Goal: Navigation & Orientation: Find specific page/section

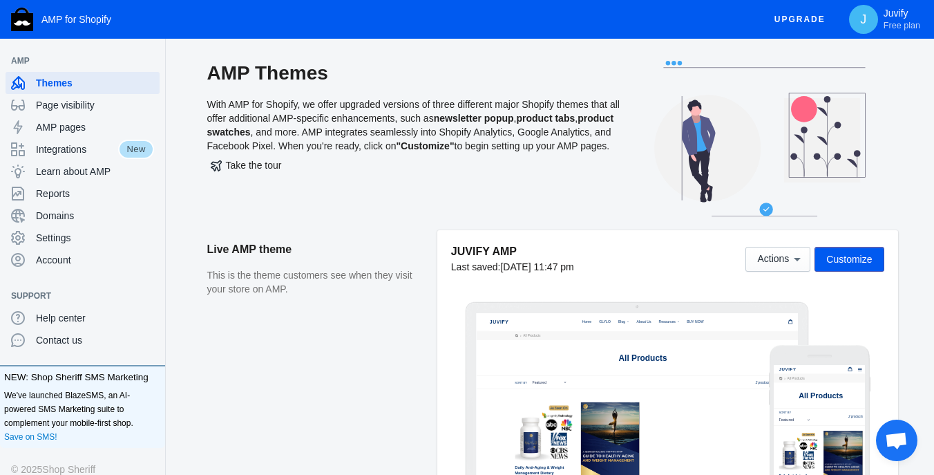
click at [213, 75] on h2 "AMP Themes" at bounding box center [414, 73] width 415 height 25
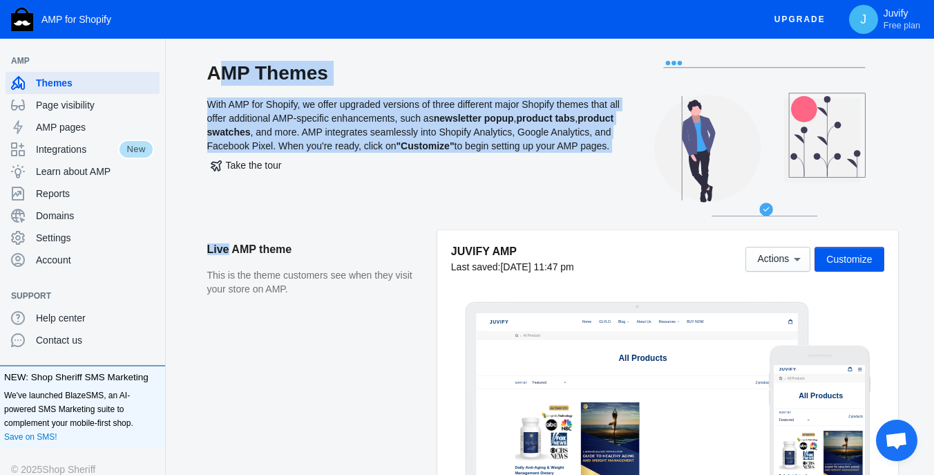
drag, startPoint x: 213, startPoint y: 75, endPoint x: 371, endPoint y: 202, distance: 202.4
click at [371, 202] on div "AMP Themes With AMP for Shopify, we offer upgraded versions of three different …" at bounding box center [414, 145] width 415 height 169
drag, startPoint x: 394, startPoint y: 169, endPoint x: 229, endPoint y: 81, distance: 187.0
click at [229, 81] on div "AMP Themes With AMP for Shopify, we offer upgraded versions of three different …" at bounding box center [414, 145] width 415 height 169
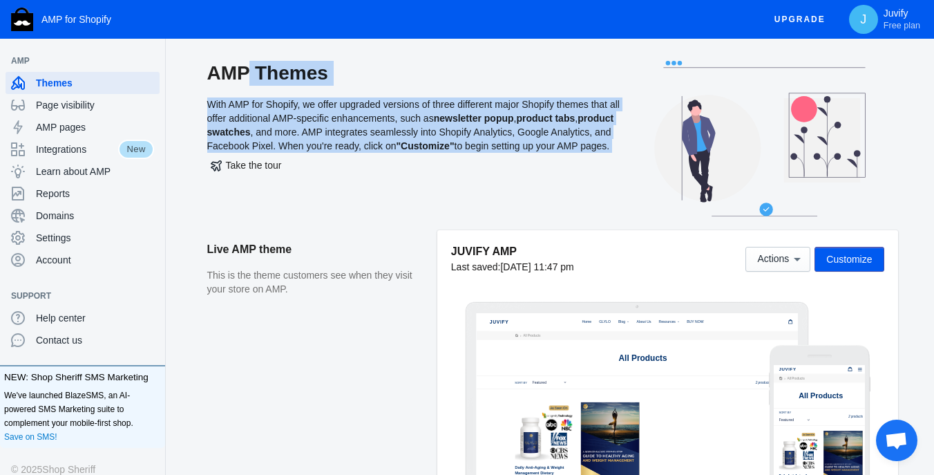
click at [229, 81] on h2 "AMP Themes" at bounding box center [414, 73] width 415 height 25
drag, startPoint x: 229, startPoint y: 81, endPoint x: 348, endPoint y: 173, distance: 151.2
click at [348, 173] on div "AMP Themes With AMP for Shopify, we offer upgraded versions of three different …" at bounding box center [414, 145] width 415 height 169
click at [348, 173] on div "Take the tour" at bounding box center [414, 165] width 415 height 25
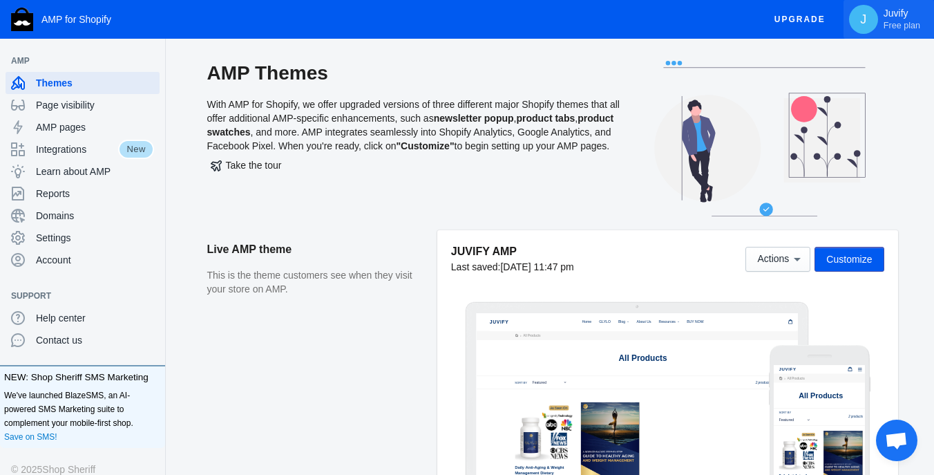
click at [902, 20] on span "Free plan" at bounding box center [902, 25] width 37 height 11
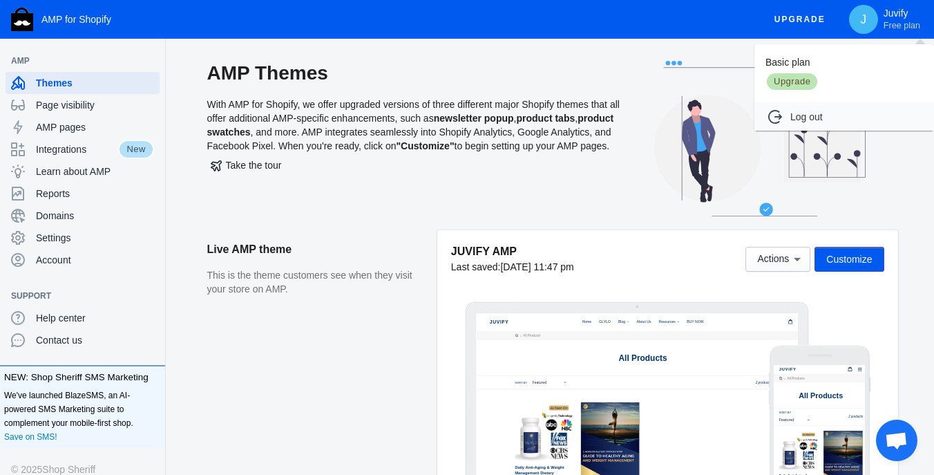
click at [708, 26] on div at bounding box center [467, 237] width 934 height 475
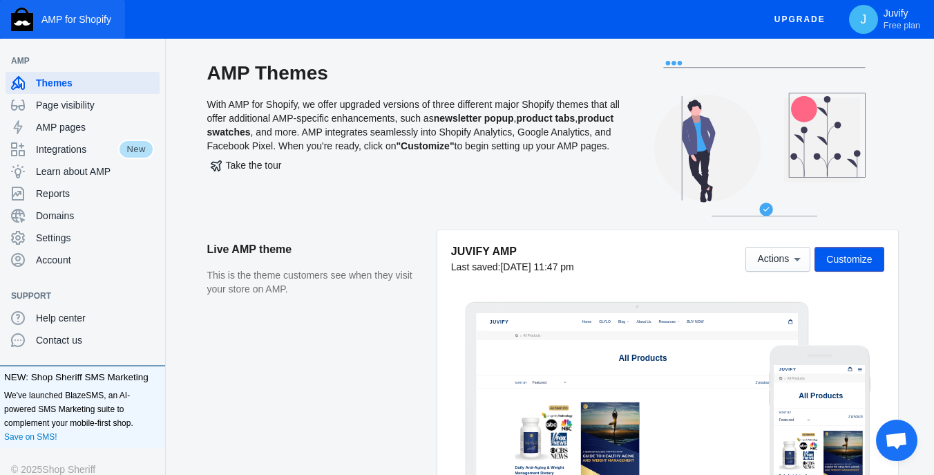
click at [10, 15] on button "AMP for Shopify" at bounding box center [62, 19] width 125 height 39
